Goal: Navigation & Orientation: Find specific page/section

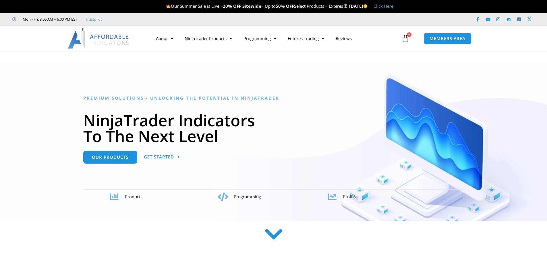
click at [0, 0] on shadow-host at bounding box center [0, 0] width 0 height 0
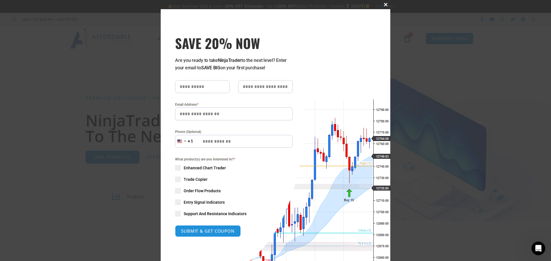
click at [382, 3] on span at bounding box center [385, 4] width 9 height 3
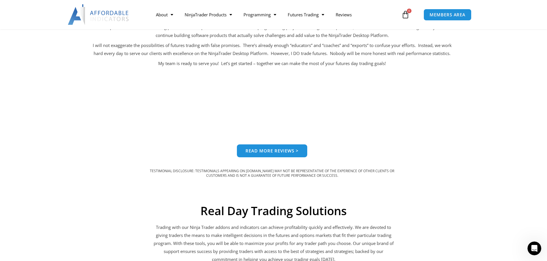
scroll to position [831, 0]
